Goal: Information Seeking & Learning: Learn about a topic

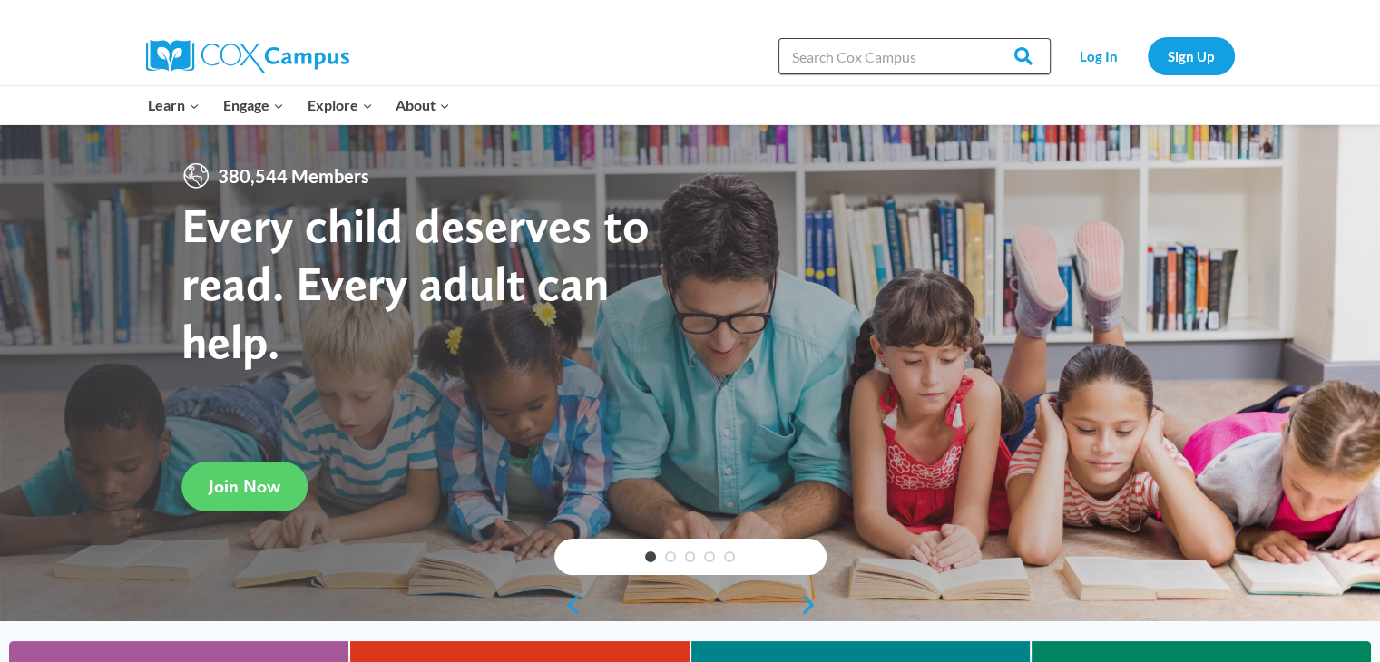
click at [861, 63] on input "Search in [URL][DOMAIN_NAME]" at bounding box center [914, 56] width 272 height 36
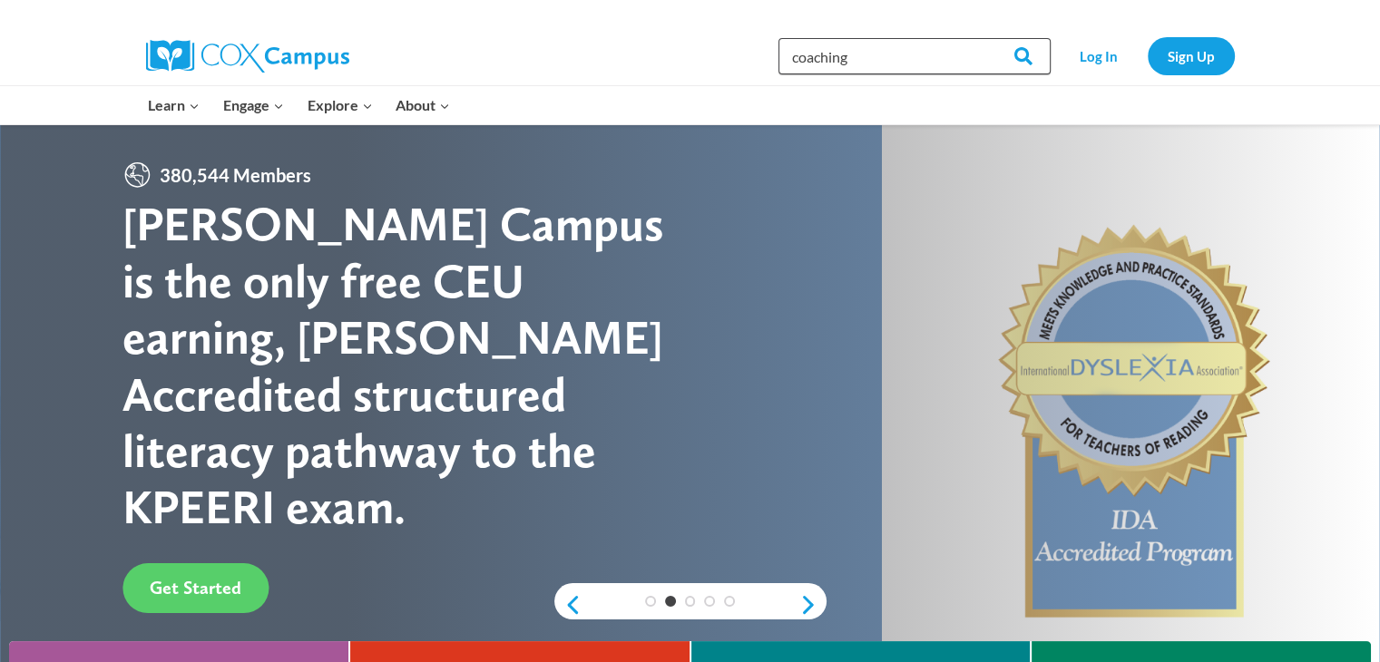
type input "coaching"
click at [980, 38] on input "Search" at bounding box center [1015, 56] width 71 height 36
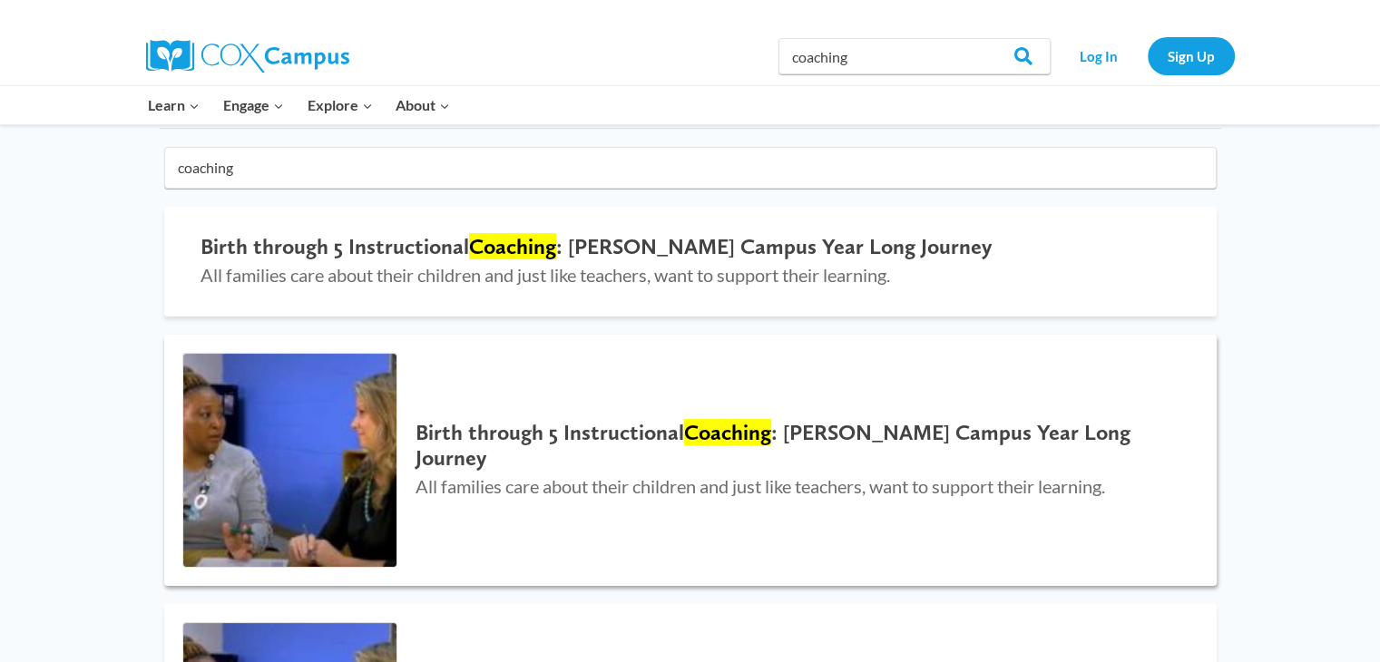
scroll to position [181, 0]
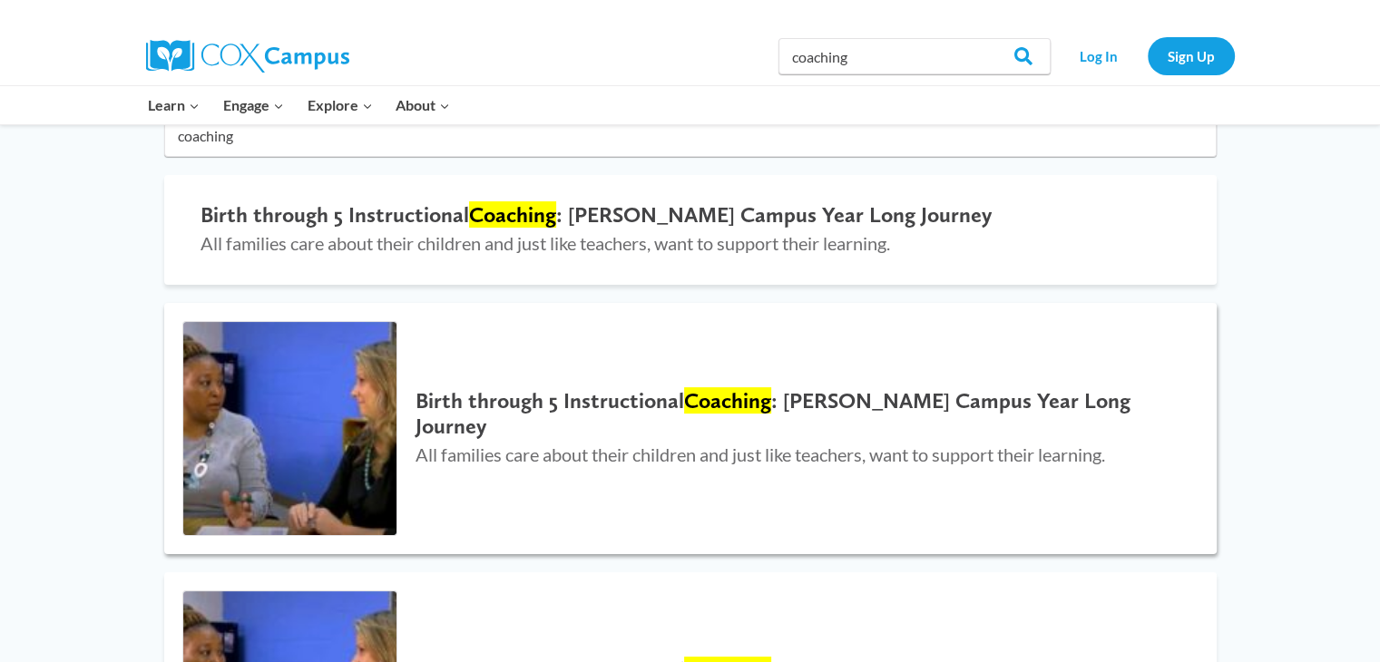
click at [722, 407] on mark "Coaching" at bounding box center [727, 400] width 87 height 26
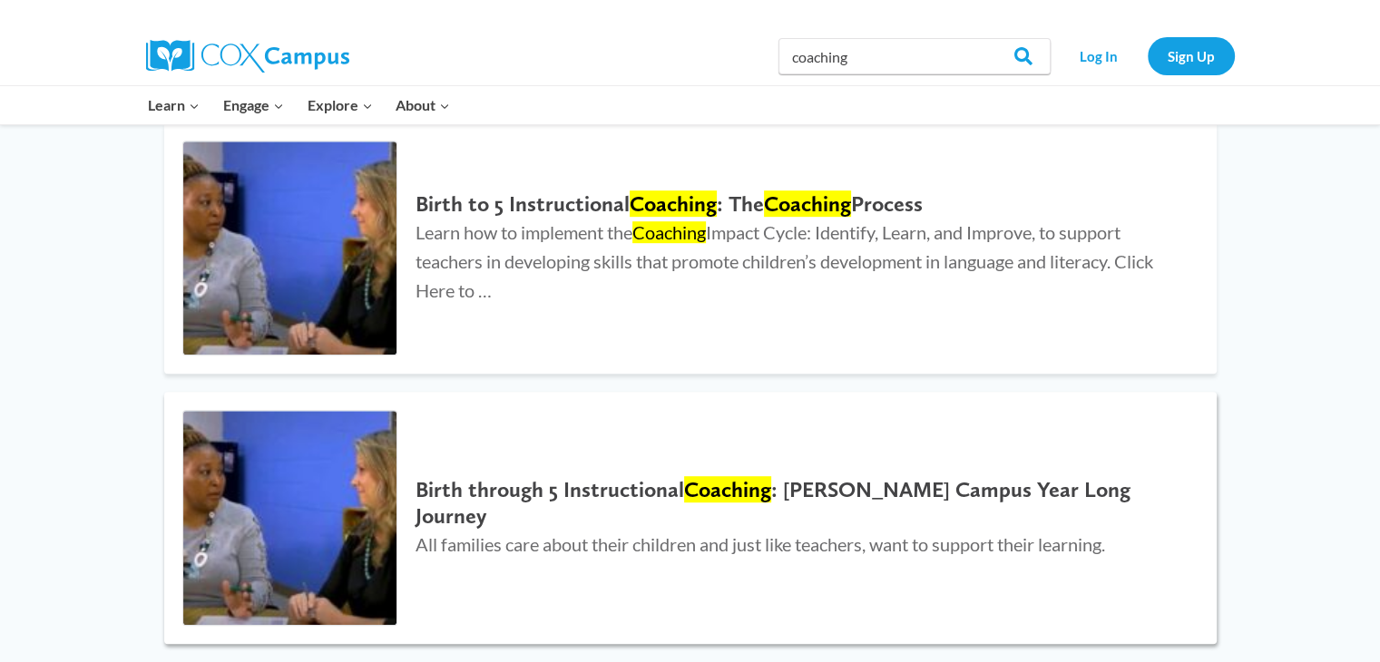
scroll to position [907, 0]
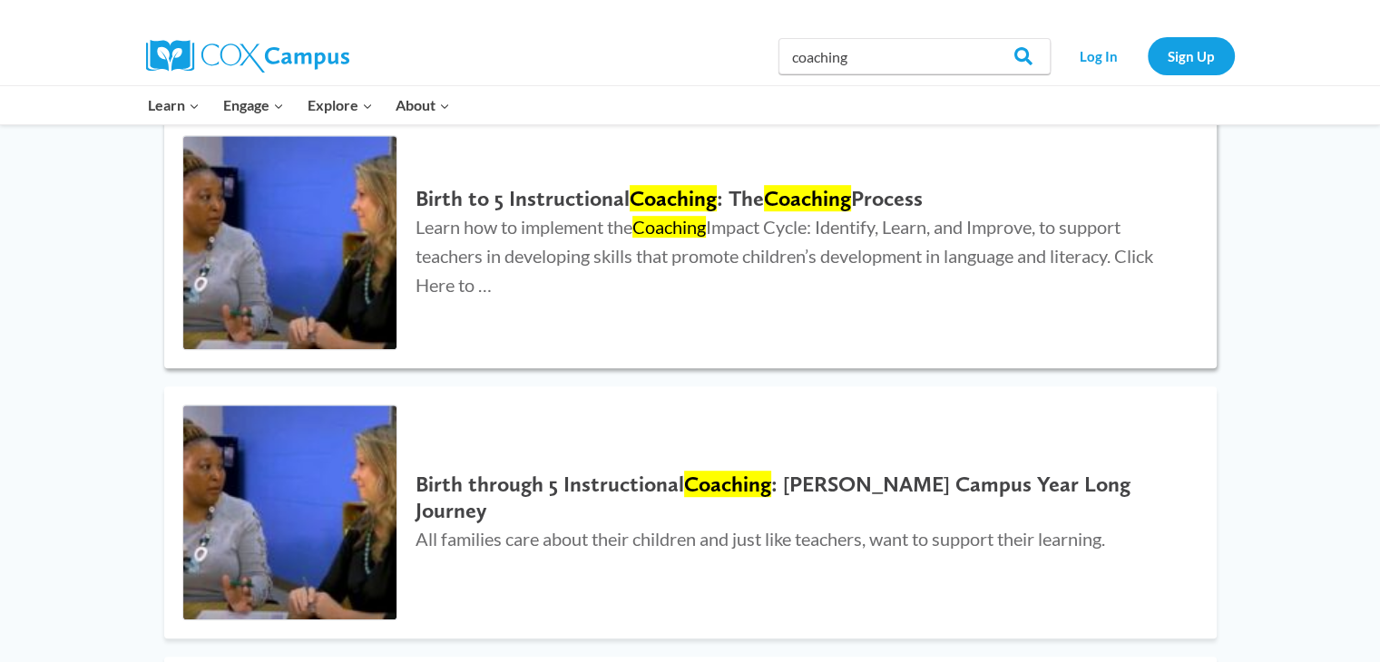
click at [776, 226] on span "Learn how to implement the Coaching Impact Cycle: Identify, Learn, and Improve,…" at bounding box center [783, 256] width 737 height 80
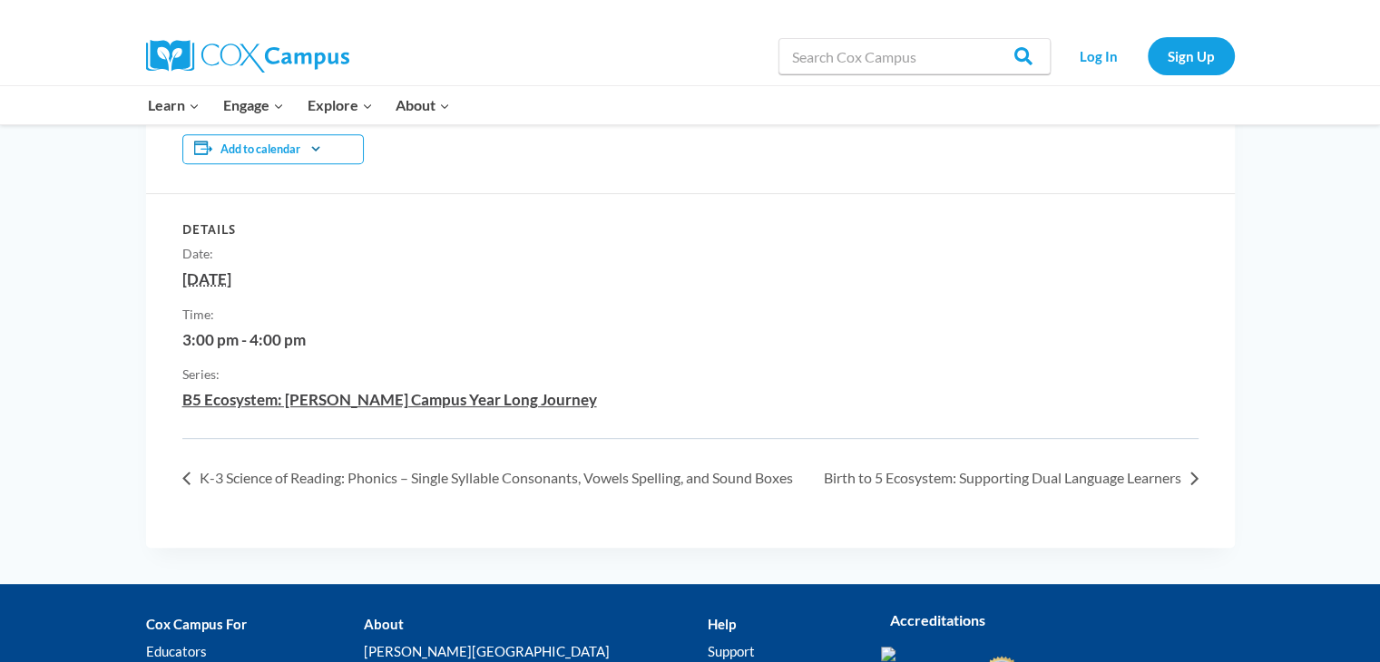
scroll to position [816, 0]
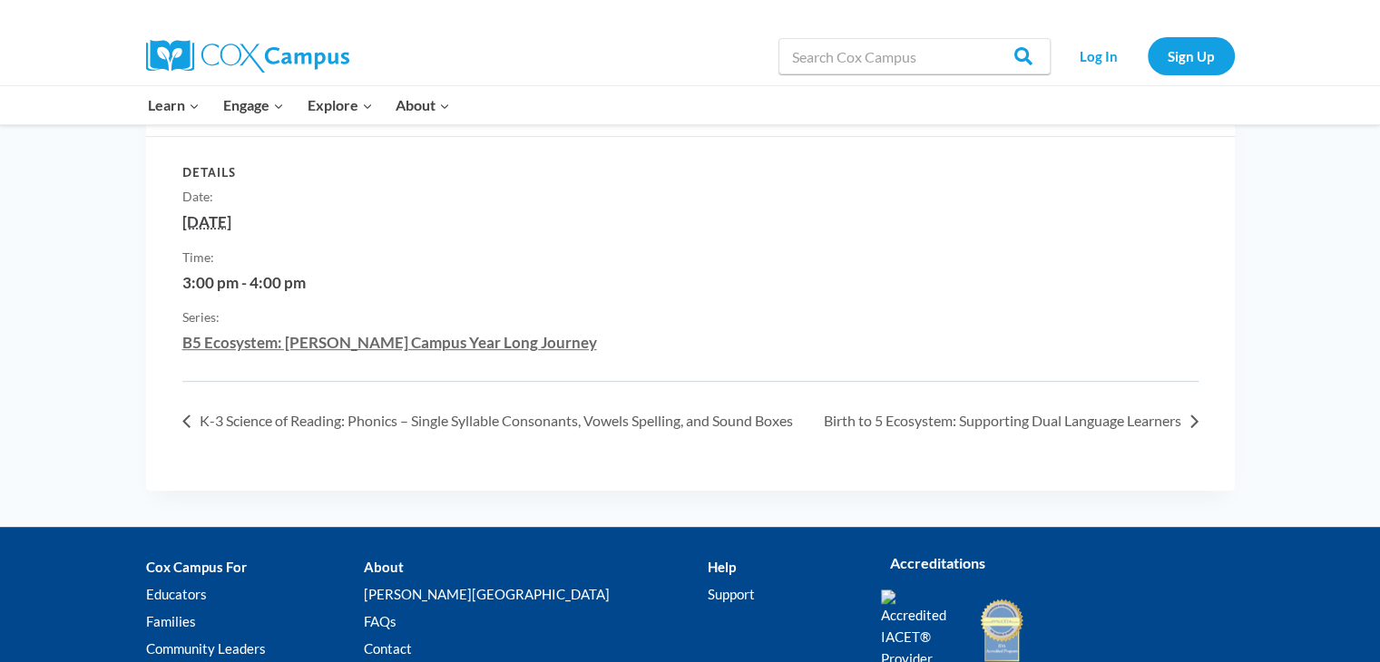
click at [414, 338] on link "B5 Ecosystem: Cox Campus Year Long Journey" at bounding box center [389, 342] width 415 height 19
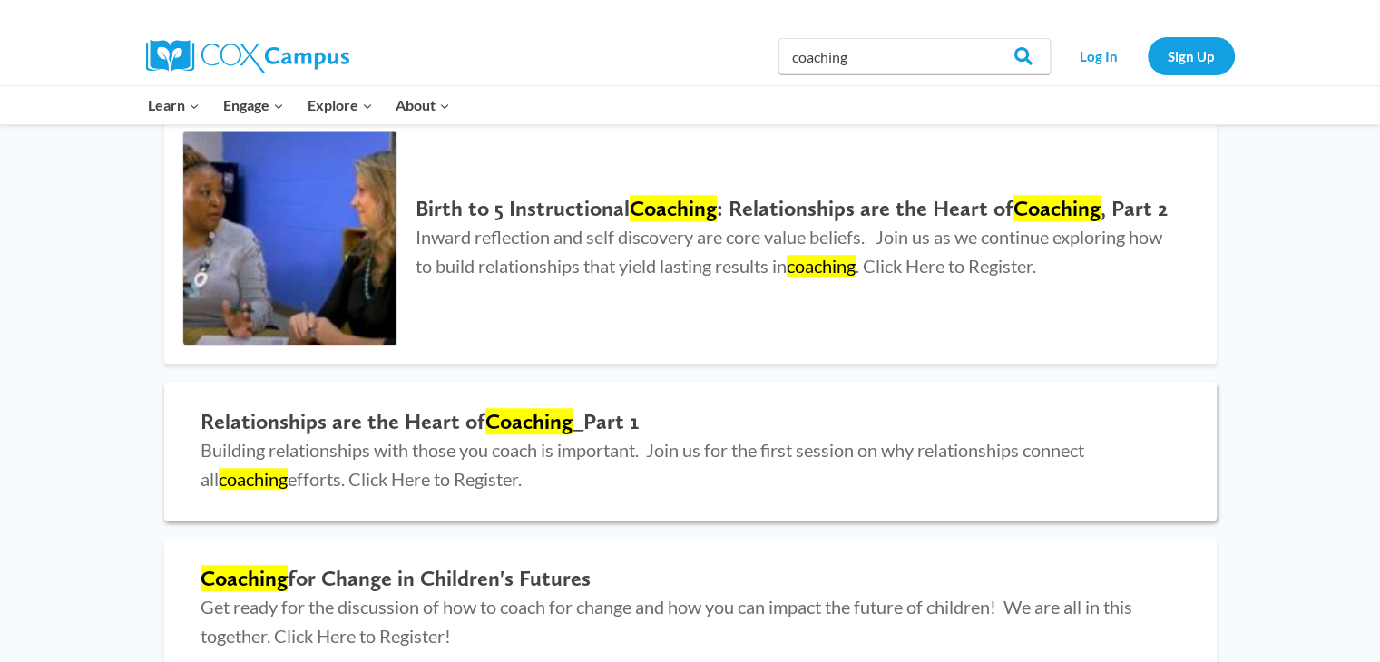
scroll to position [1473, 0]
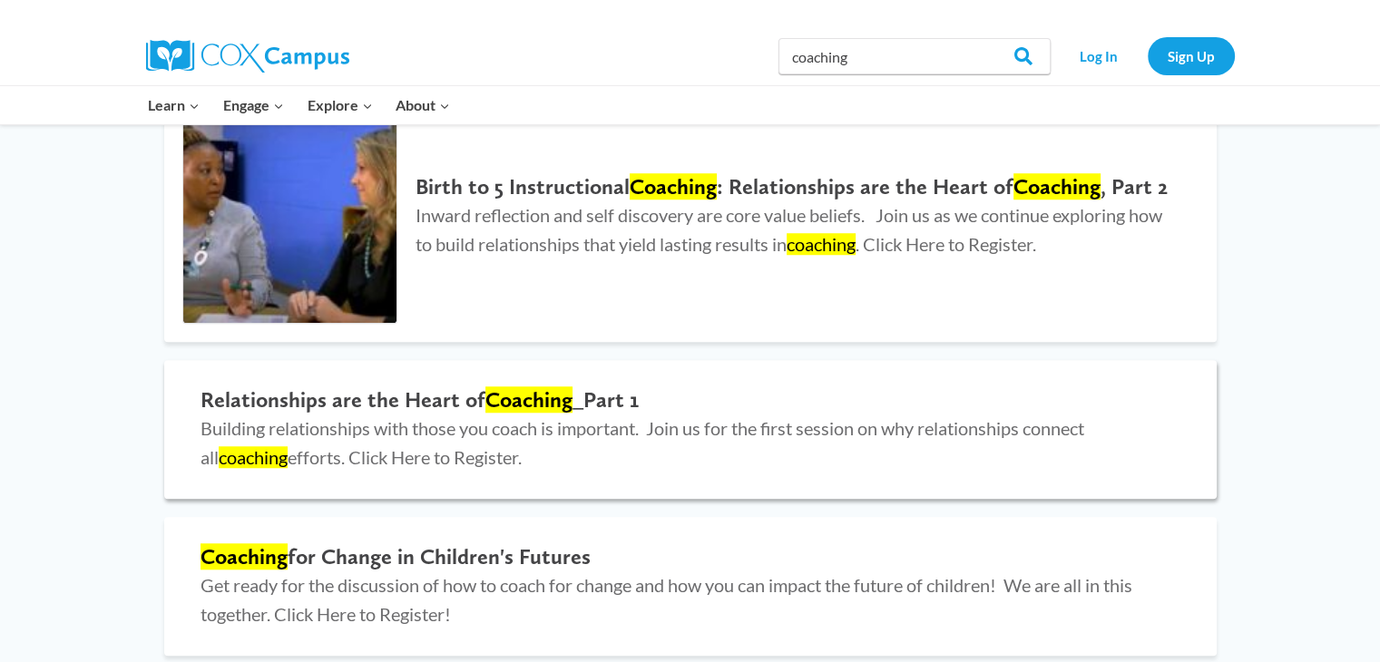
click at [443, 424] on span "Building relationships with those you coach is important. Join us for the first…" at bounding box center [641, 442] width 883 height 51
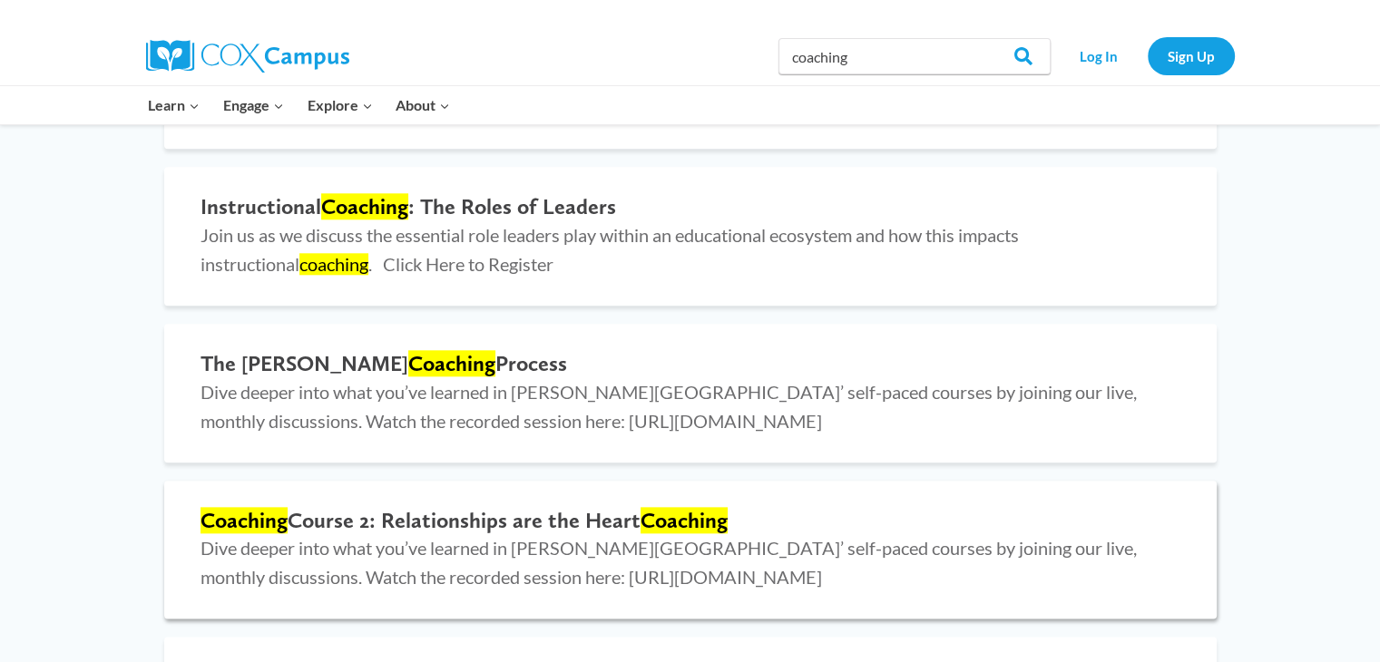
scroll to position [1981, 0]
click at [468, 395] on span "Dive deeper into what you’ve learned in Cox Campus’ self-paced courses by joini…" at bounding box center [668, 405] width 936 height 51
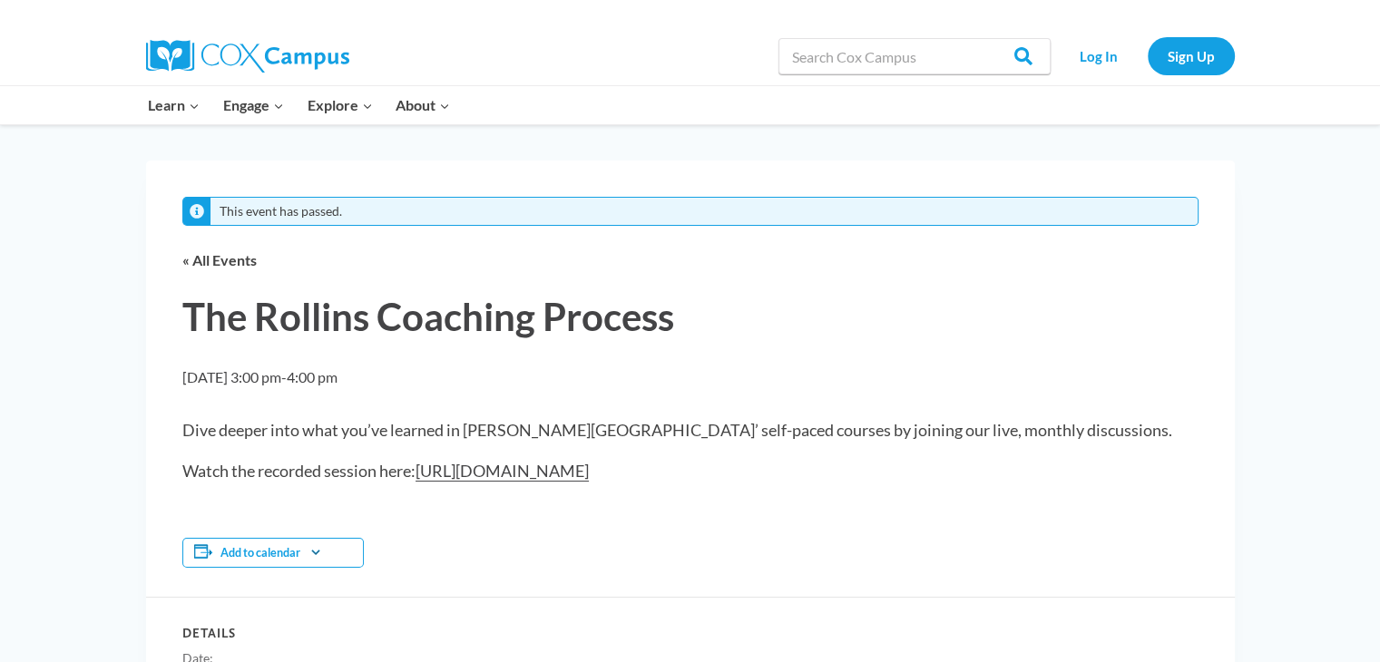
click at [589, 471] on link "[URL][DOMAIN_NAME]" at bounding box center [501, 471] width 173 height 21
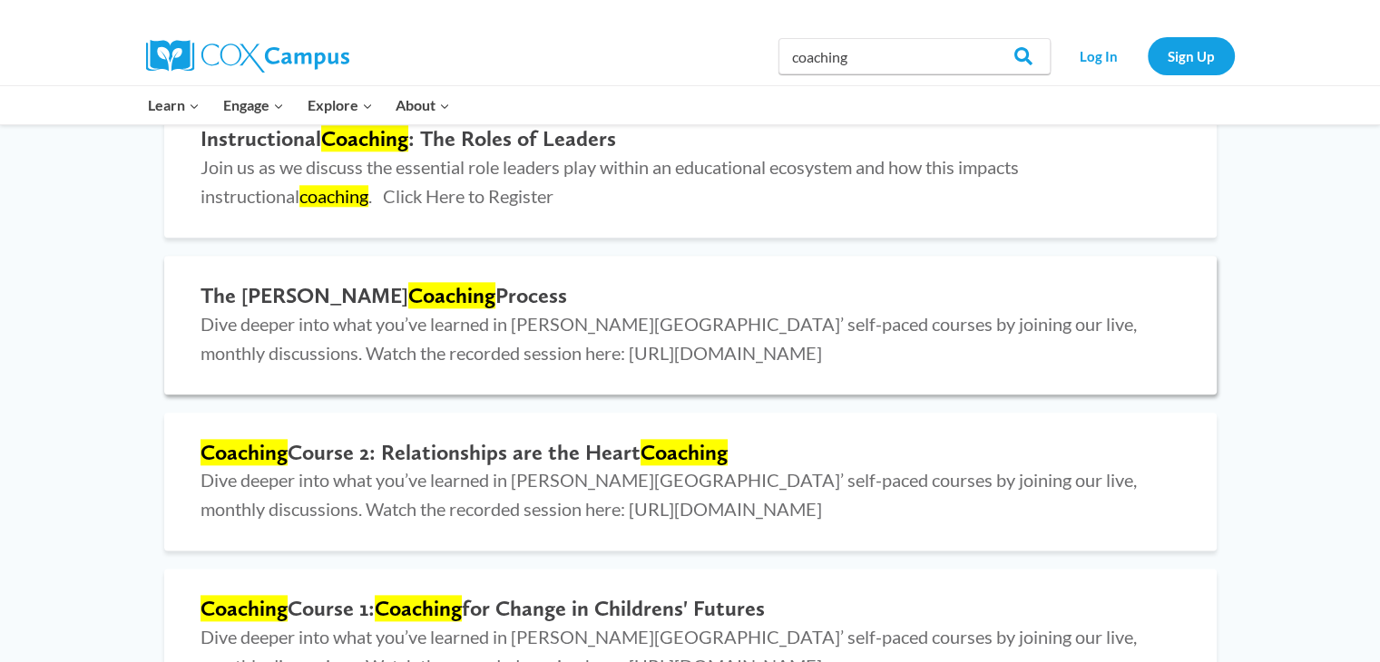
scroll to position [2162, 0]
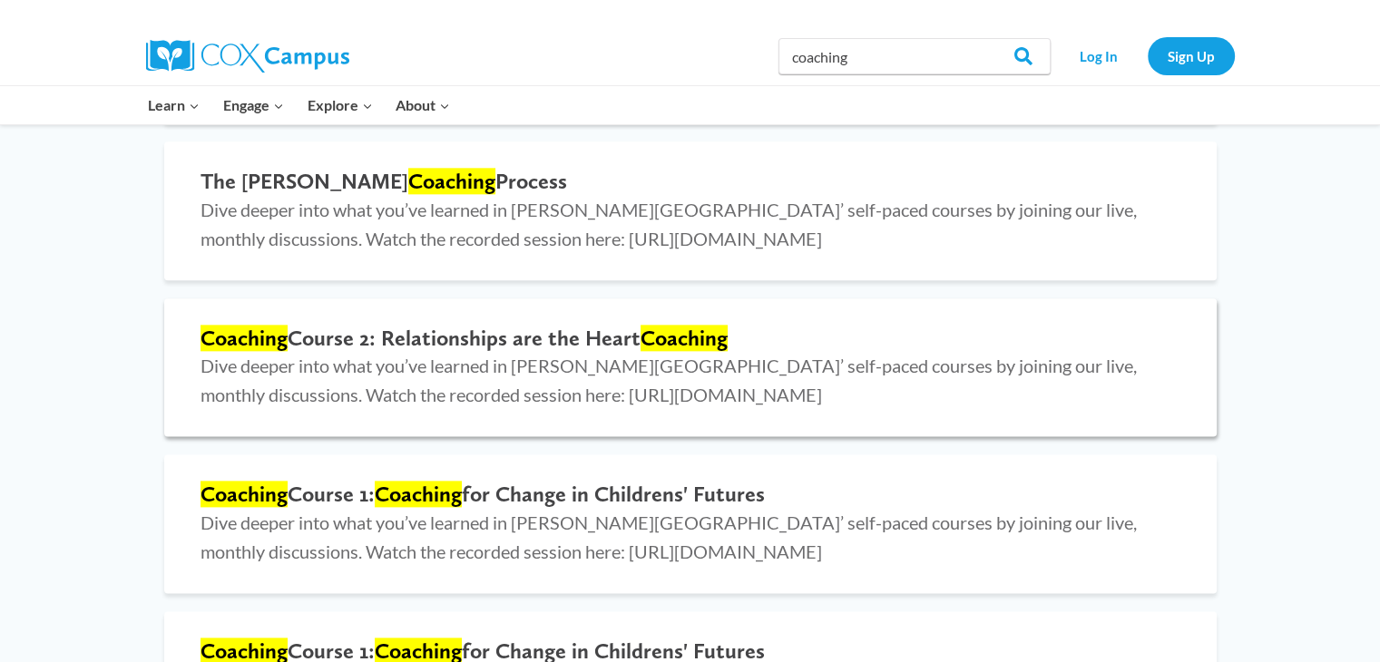
click at [508, 348] on h2 "Coaching Course 2: Relationships are the Heart Coaching" at bounding box center [690, 339] width 980 height 26
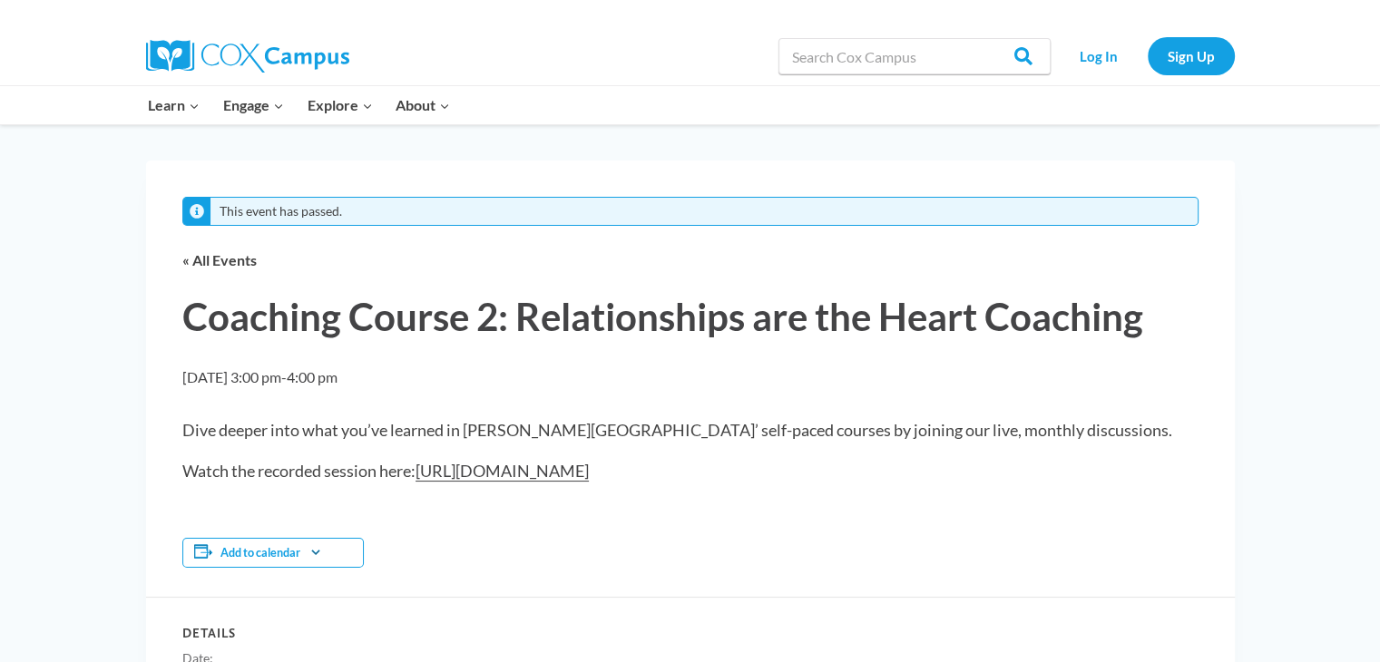
click at [552, 472] on link "[URL][DOMAIN_NAME]" at bounding box center [501, 471] width 173 height 21
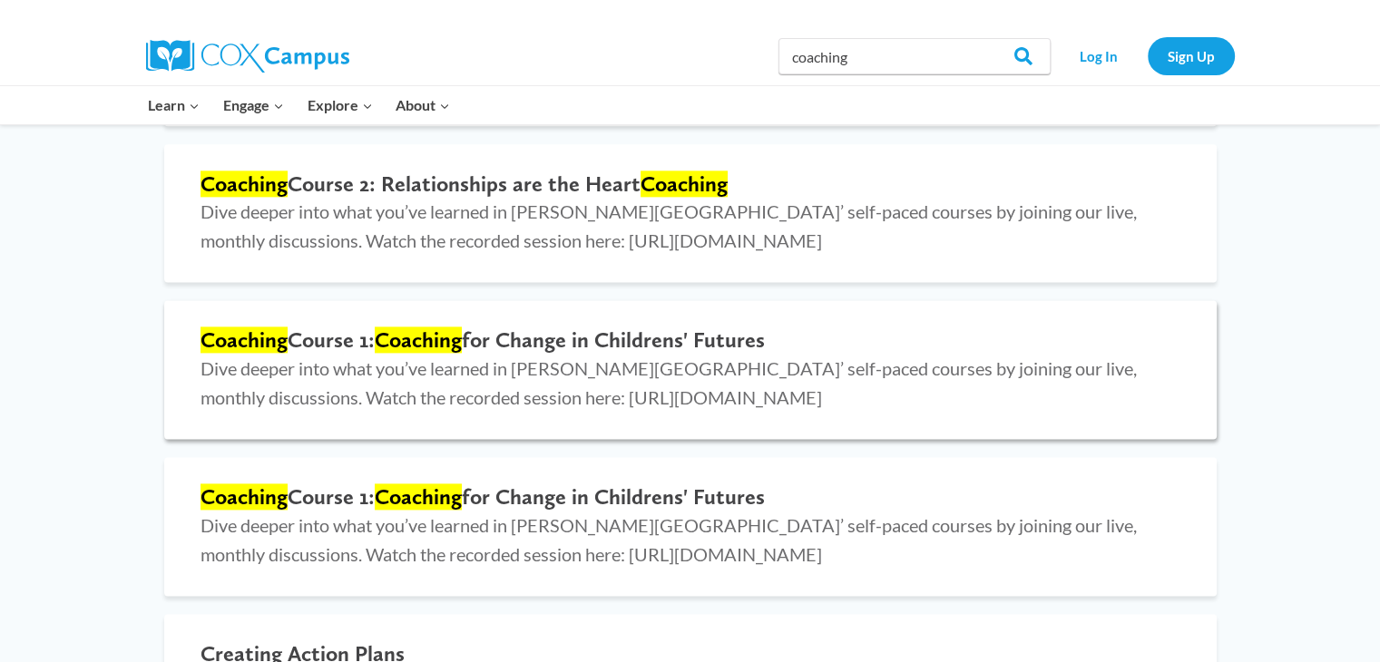
scroll to position [2344, 0]
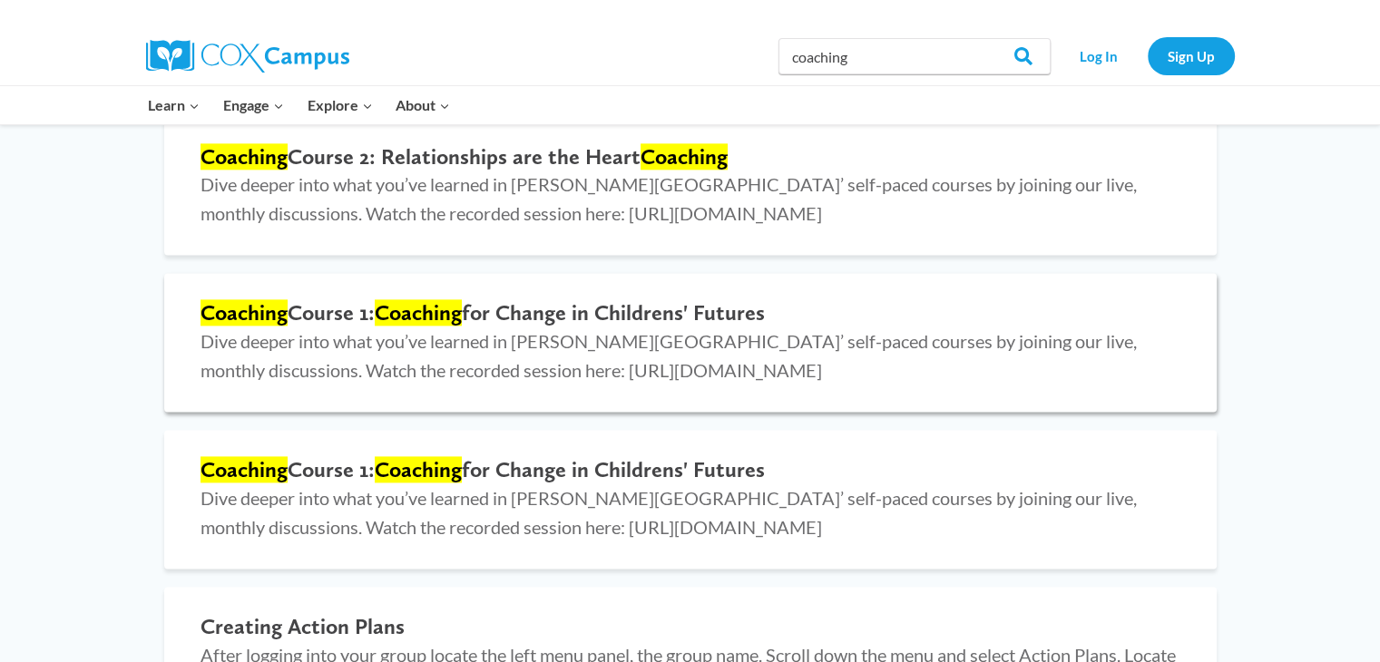
click at [573, 343] on span "Dive deeper into what you’ve learned in Cox Campus’ self-paced courses by joini…" at bounding box center [668, 355] width 936 height 51
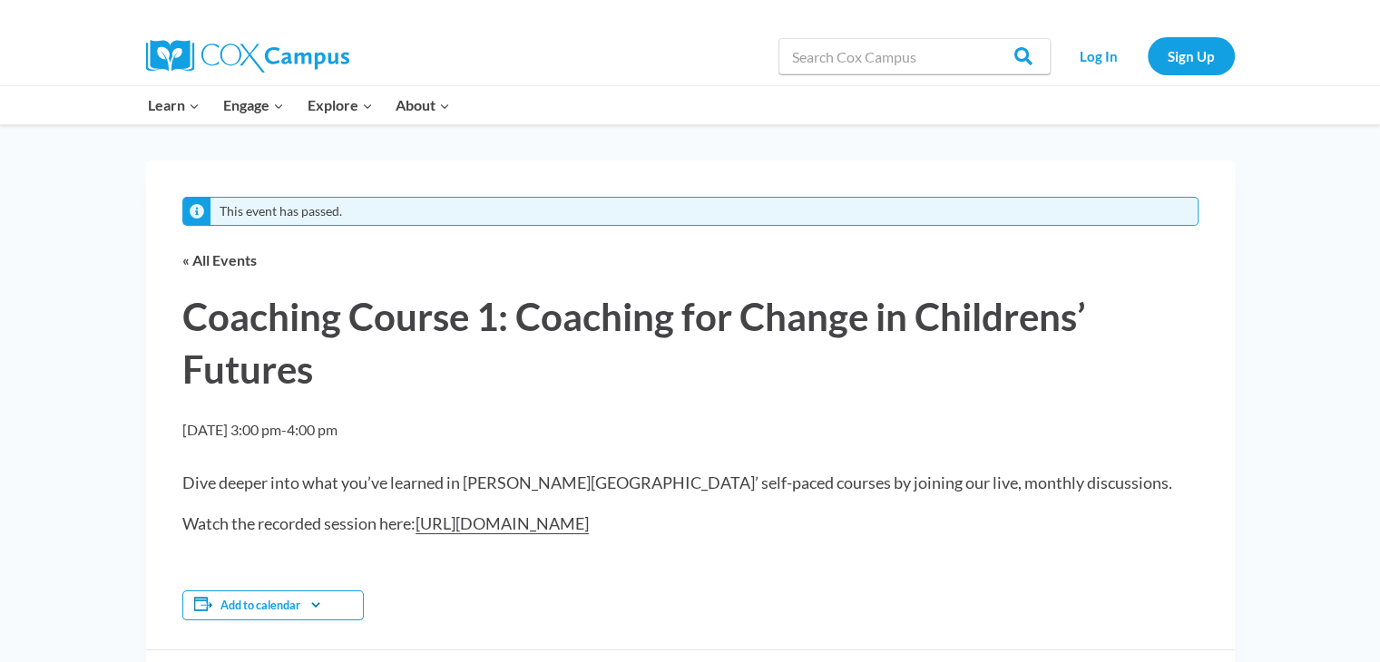
scroll to position [91, 0]
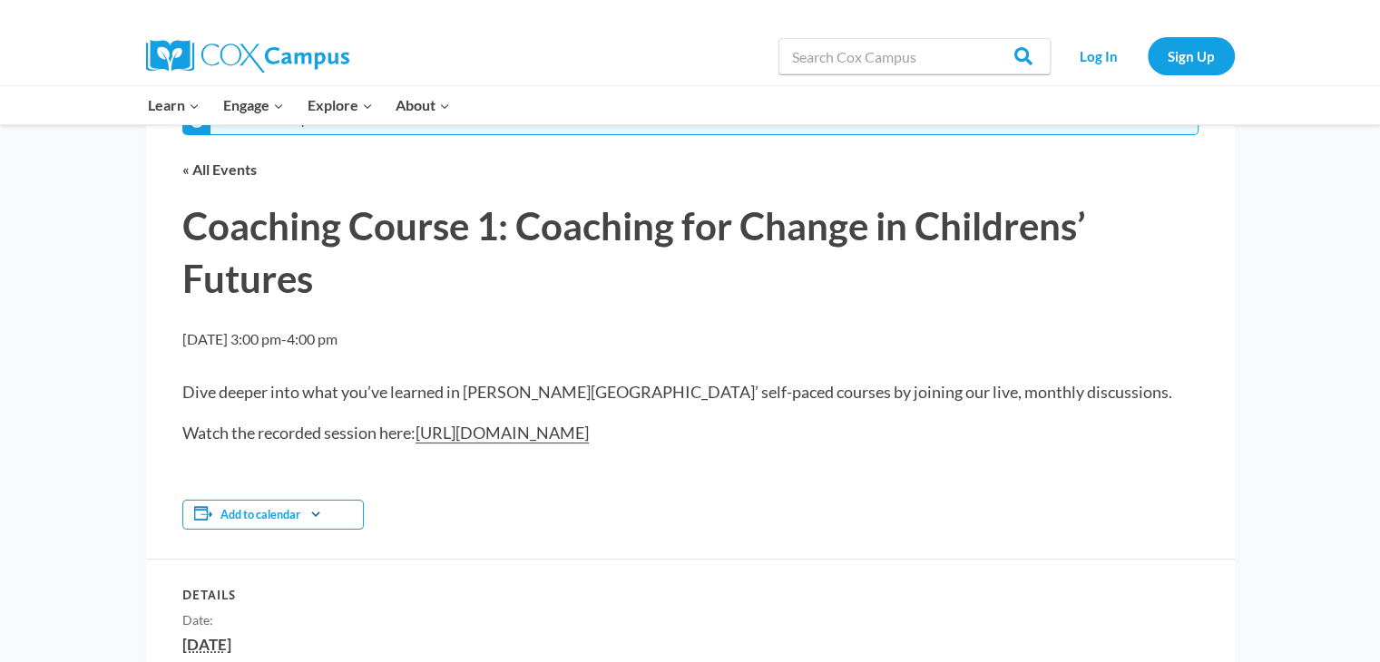
click at [519, 428] on link "[URL][DOMAIN_NAME]" at bounding box center [501, 433] width 173 height 21
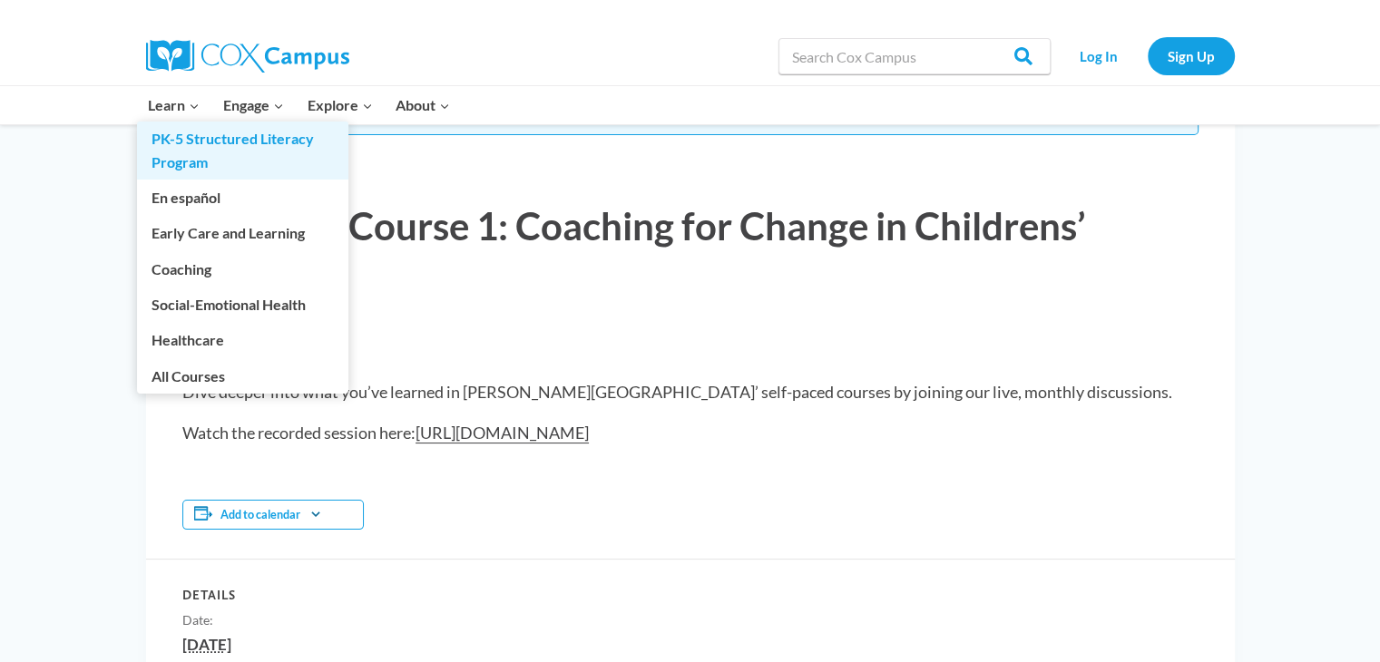
click at [173, 152] on link "PK-5 Structured Literacy Program" at bounding box center [242, 151] width 211 height 58
